Goal: Task Accomplishment & Management: Use online tool/utility

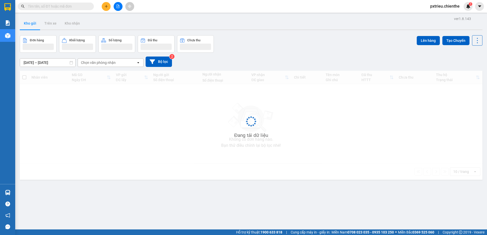
click at [44, 6] on input "text" at bounding box center [58, 7] width 60 height 6
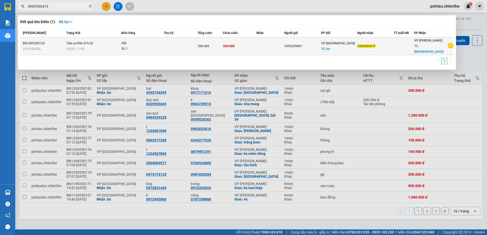
type input "0983540419"
click at [208, 45] on span "200.000" at bounding box center [203, 46] width 11 height 4
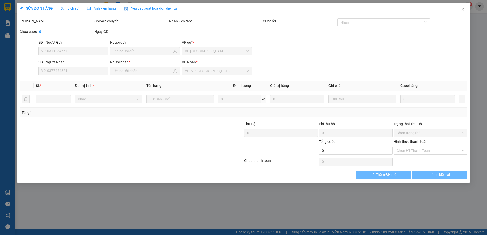
type input "0396259891"
type input "0983540419"
type input "200.000"
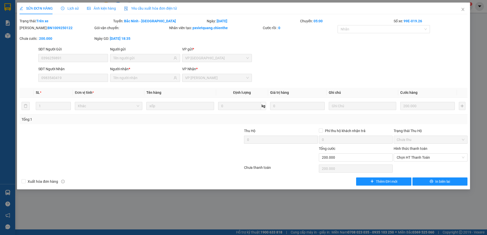
click at [100, 7] on span "Ảnh kiện hàng" at bounding box center [101, 8] width 29 height 4
